Goal: Task Accomplishment & Management: Use online tool/utility

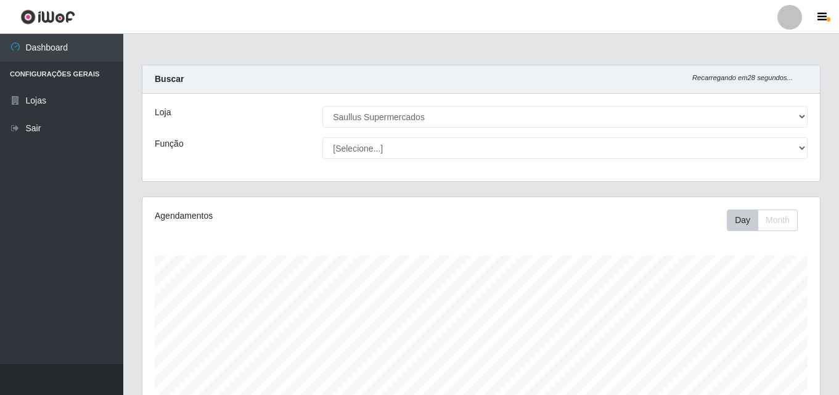
select select "423"
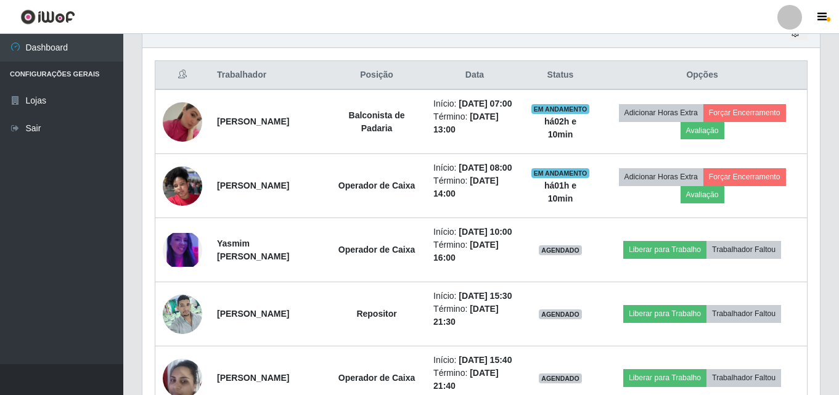
scroll to position [256, 677]
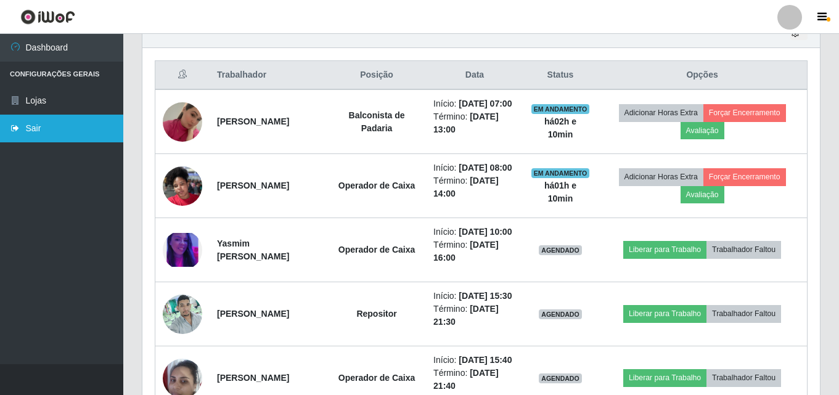
click at [49, 120] on link "Sair" at bounding box center [61, 129] width 123 height 28
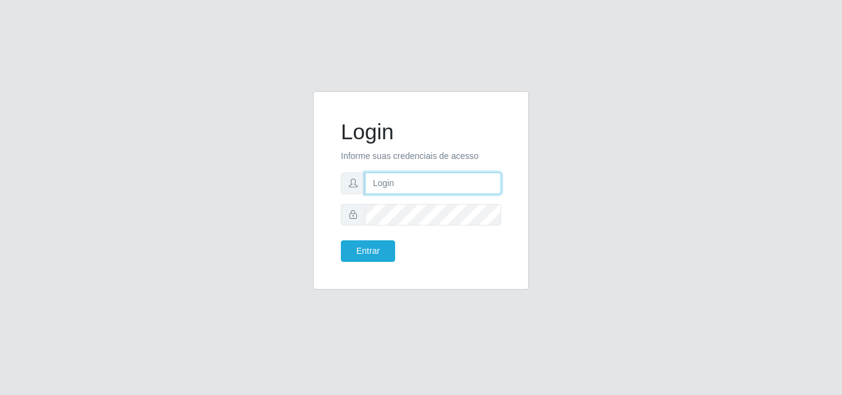
click at [418, 192] on input "text" at bounding box center [433, 184] width 136 height 22
type input "ana@saullus"
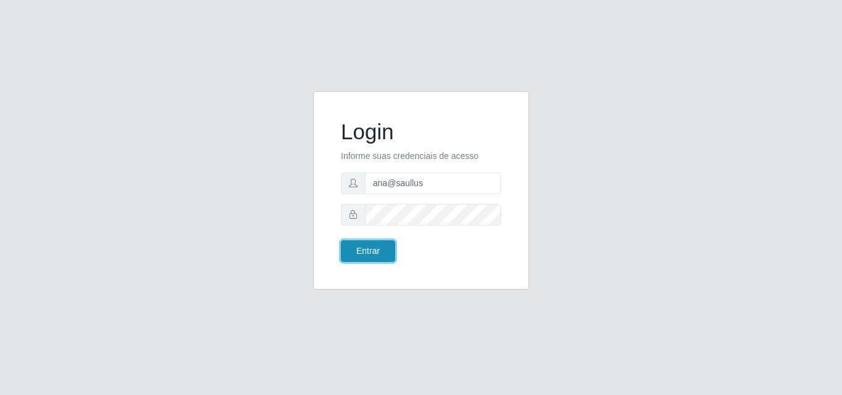
click at [376, 257] on button "Entrar" at bounding box center [368, 251] width 54 height 22
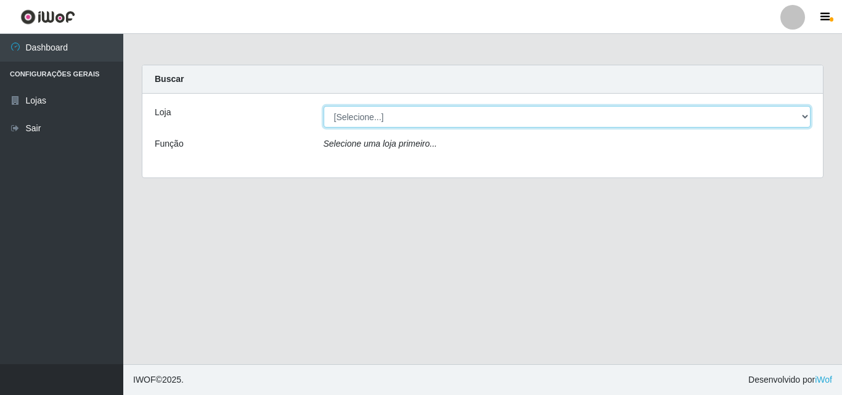
click at [806, 114] on select "[Selecione...] Saullus Supermercados" at bounding box center [568, 117] width 488 height 22
select select "423"
click at [324, 106] on select "[Selecione...] Saullus Supermercados" at bounding box center [568, 117] width 488 height 22
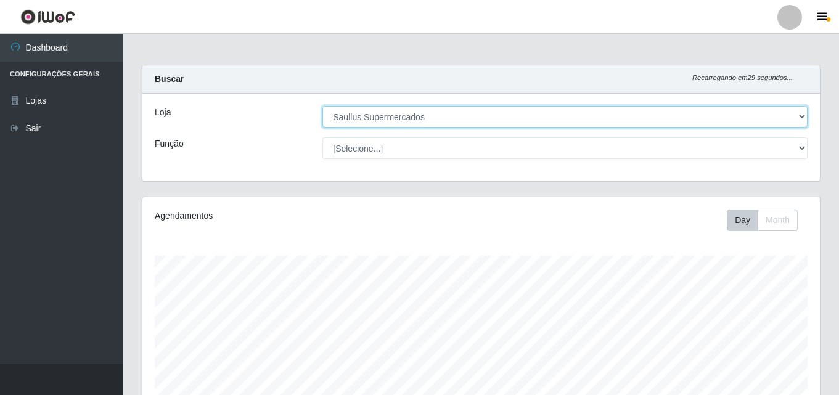
scroll to position [256, 677]
click at [798, 118] on select "[Selecione...] Saullus Supermercados" at bounding box center [564, 117] width 485 height 22
click at [322, 106] on select "[Selecione...] Saullus Supermercados" at bounding box center [564, 117] width 485 height 22
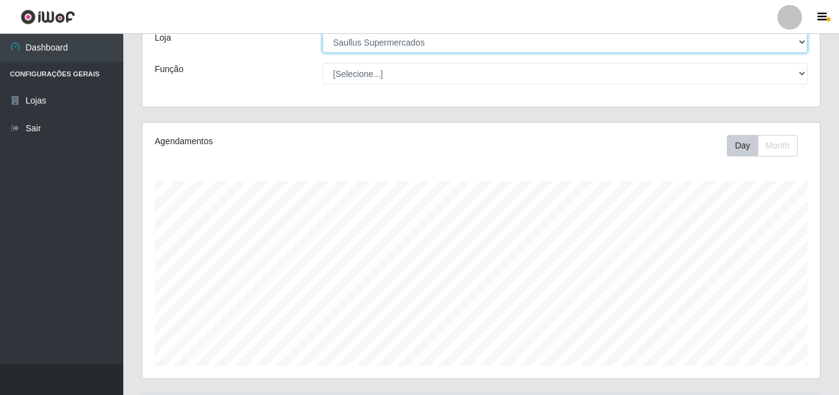
scroll to position [50, 0]
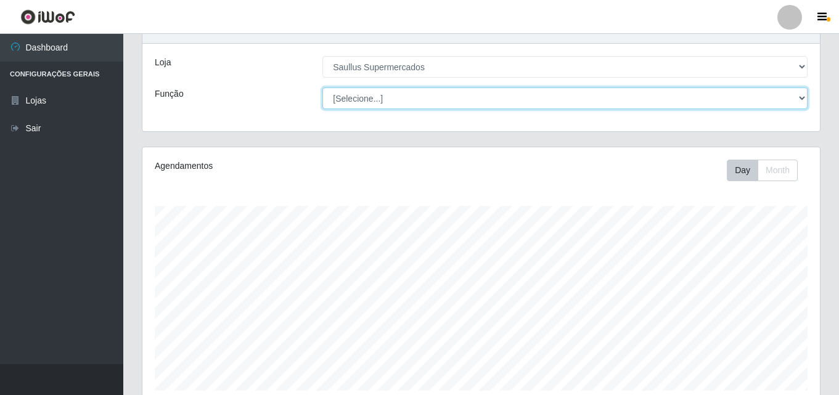
click at [802, 97] on select "[Selecione...] ASG ASG + ASG ++ Balconista de Açougue Balconista de Açougue + B…" at bounding box center [564, 99] width 485 height 22
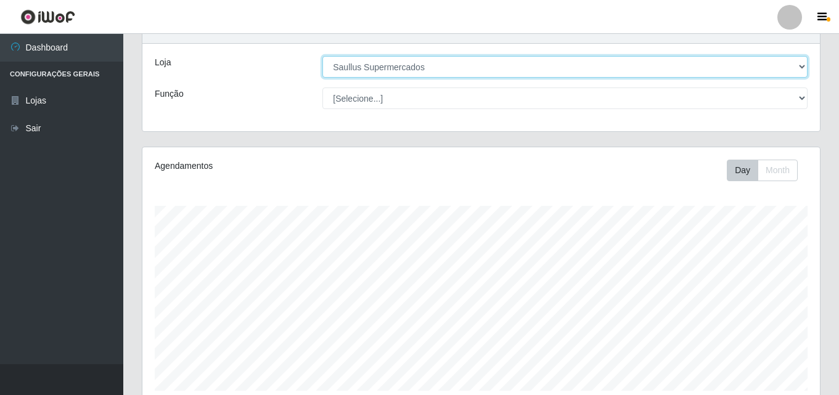
click at [803, 65] on select "[Selecione...] Saullus Supermercados" at bounding box center [564, 67] width 485 height 22
click at [801, 67] on select "[Selecione...] Saullus Supermercados" at bounding box center [564, 67] width 485 height 22
click at [799, 66] on select "[Selecione...] Saullus Supermercados" at bounding box center [564, 67] width 485 height 22
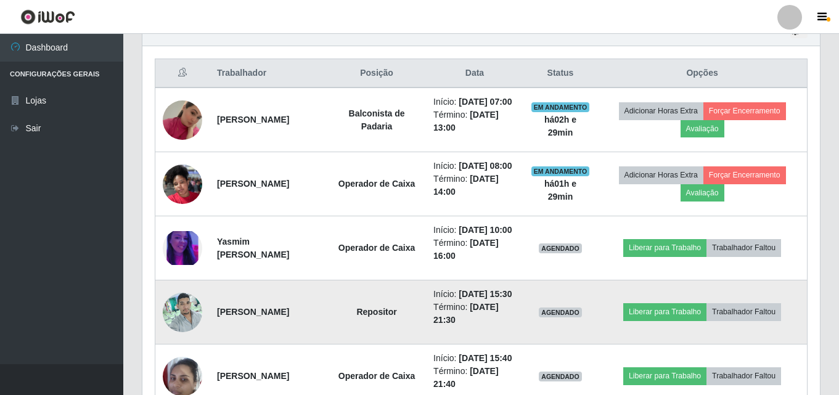
scroll to position [420, 0]
